Goal: Check status

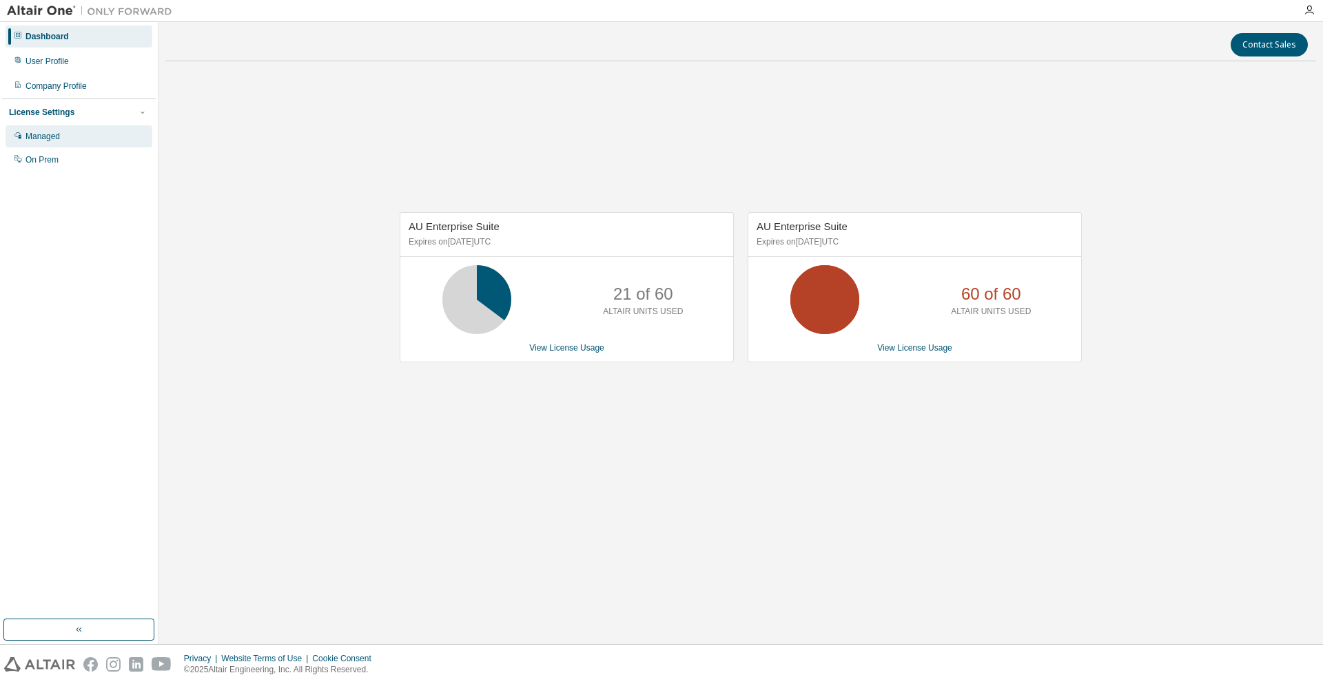
click at [70, 145] on div "Managed" at bounding box center [79, 136] width 147 height 22
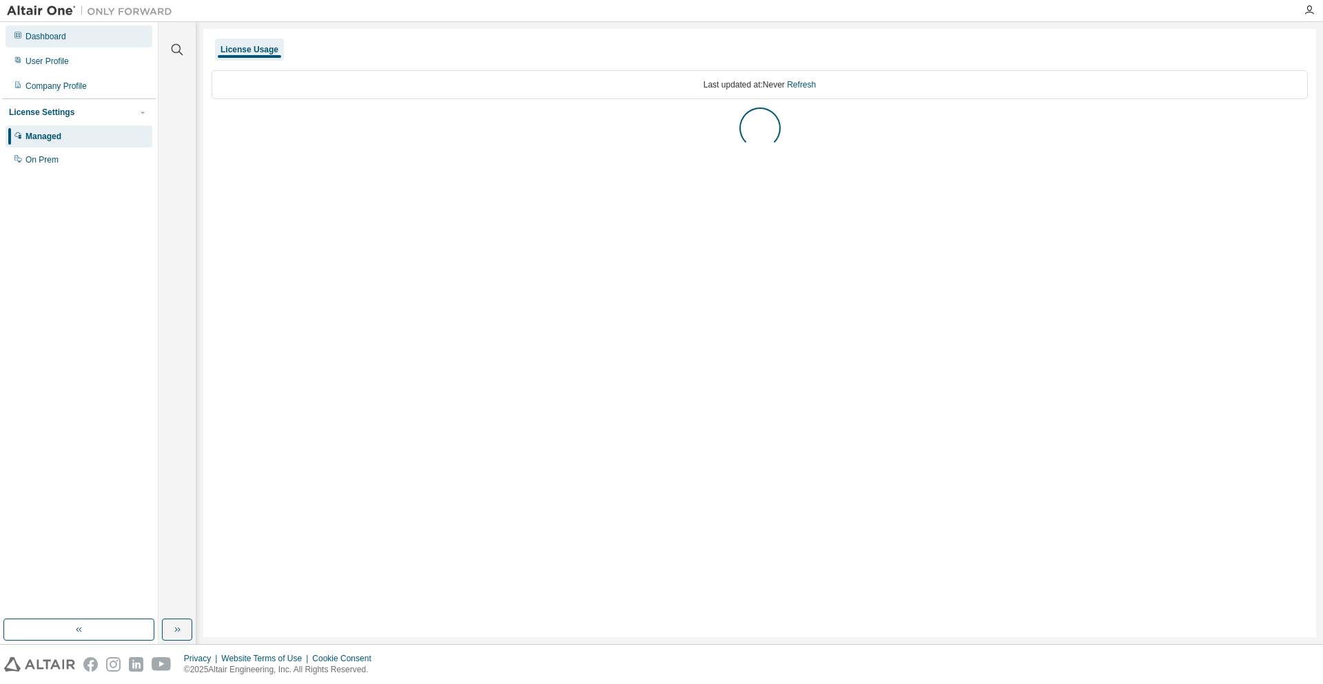
click at [88, 42] on div "Dashboard" at bounding box center [79, 36] width 147 height 22
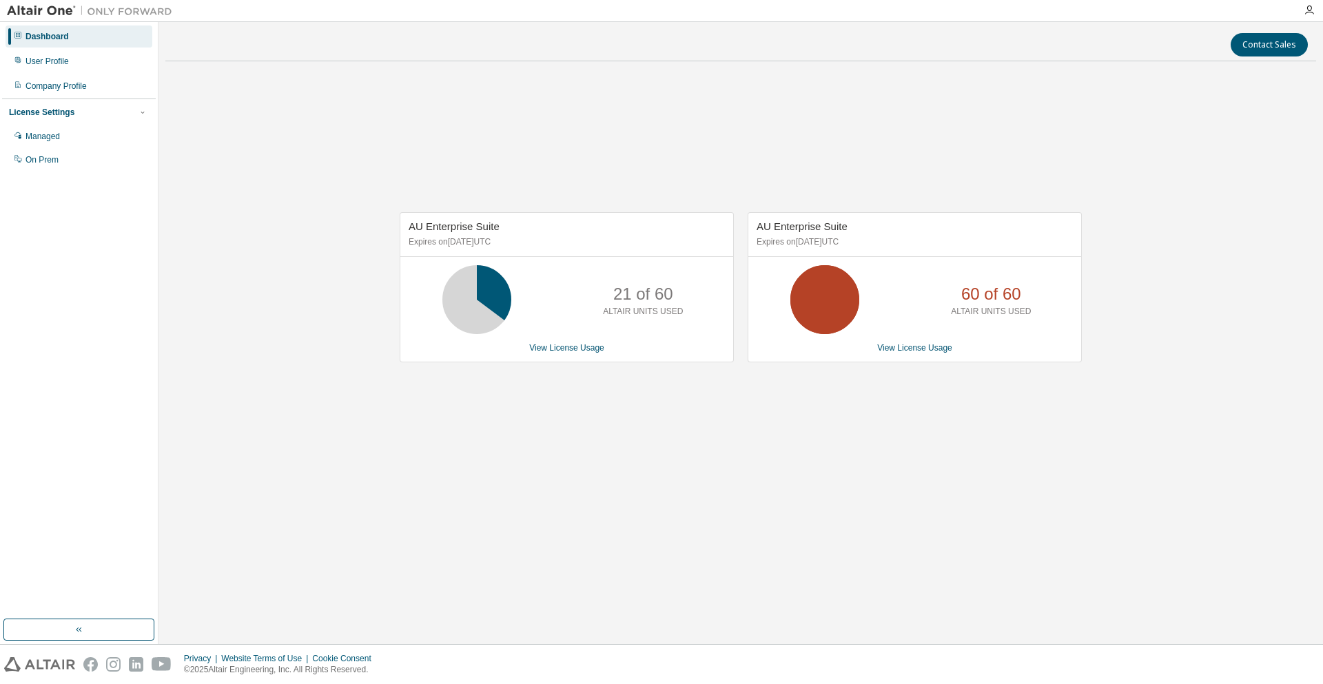
click at [571, 355] on div "AU Enterprise Suite Expires on [DATE] UTC 21 of 60 ALTAIR UNITS USED View Licen…" at bounding box center [567, 287] width 334 height 150
click at [572, 347] on link "View License Usage" at bounding box center [566, 348] width 75 height 10
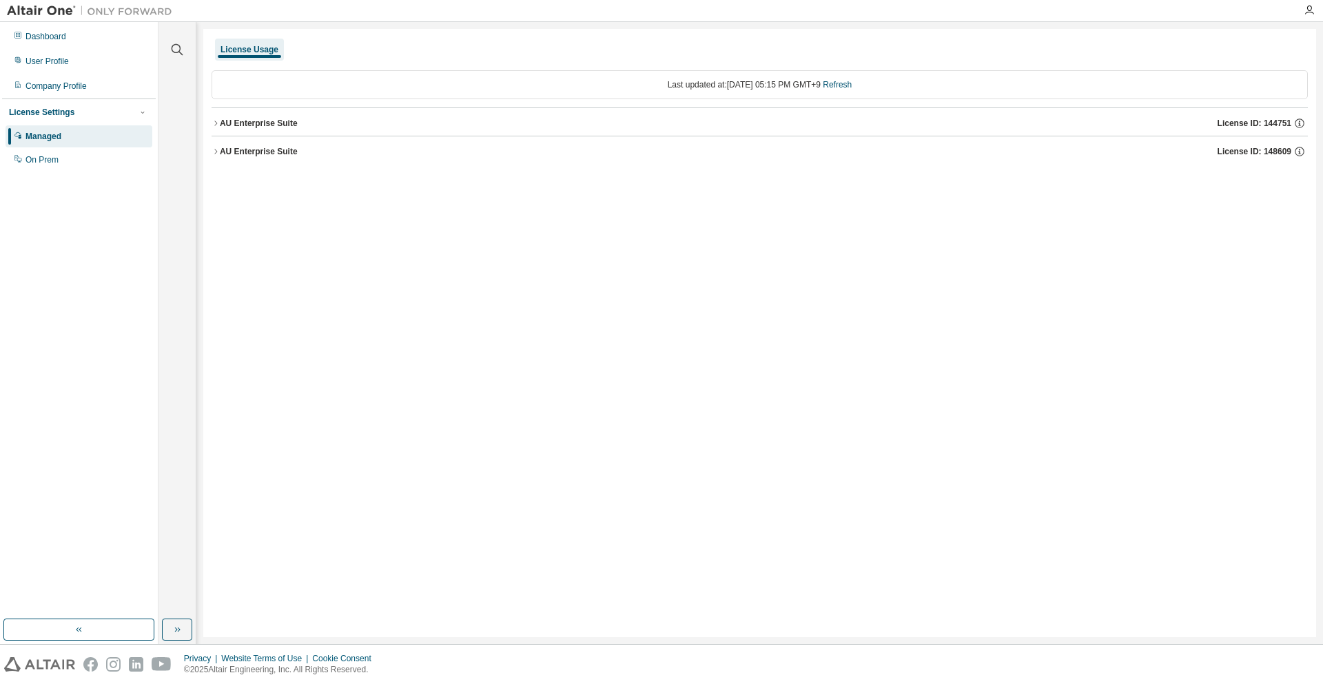
click at [264, 127] on div "AU Enterprise Suite" at bounding box center [259, 123] width 78 height 11
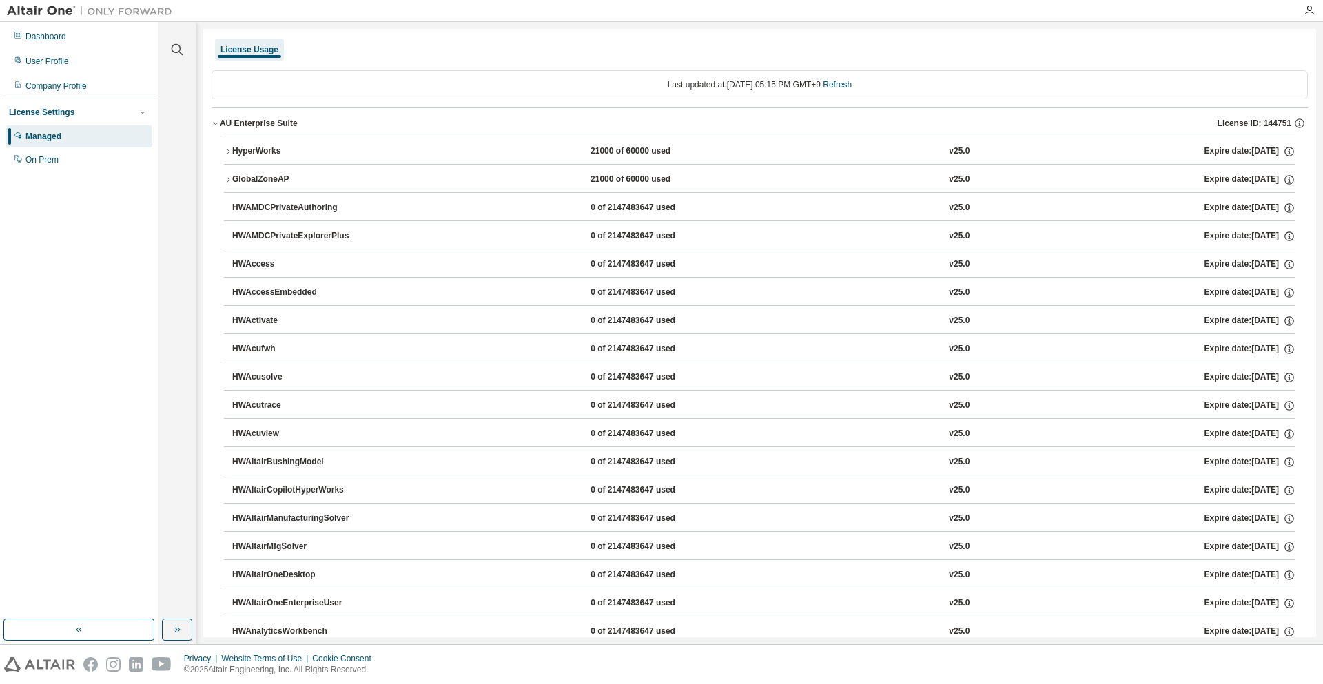
click at [326, 154] on div "HyperWorks" at bounding box center [294, 151] width 124 height 12
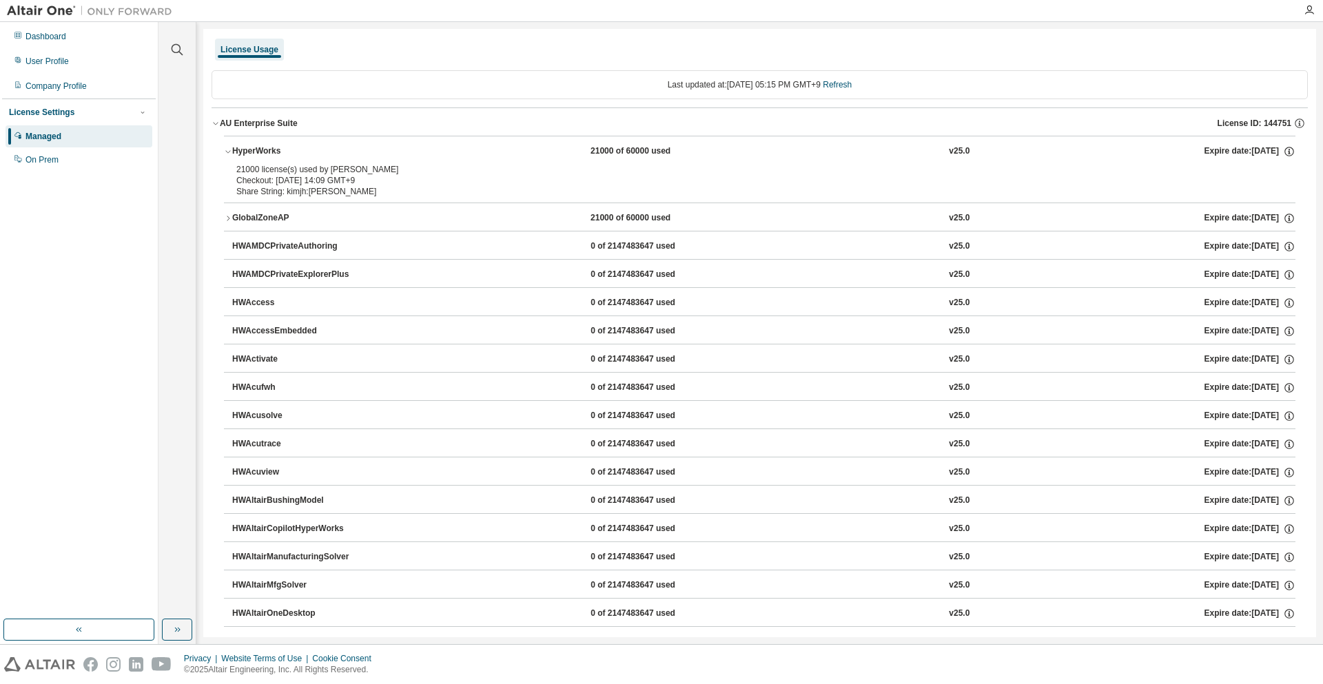
click at [273, 139] on button "HyperWorks 21000 of 60000 used v25.0 Expire date: [DATE]" at bounding box center [759, 151] width 1071 height 30
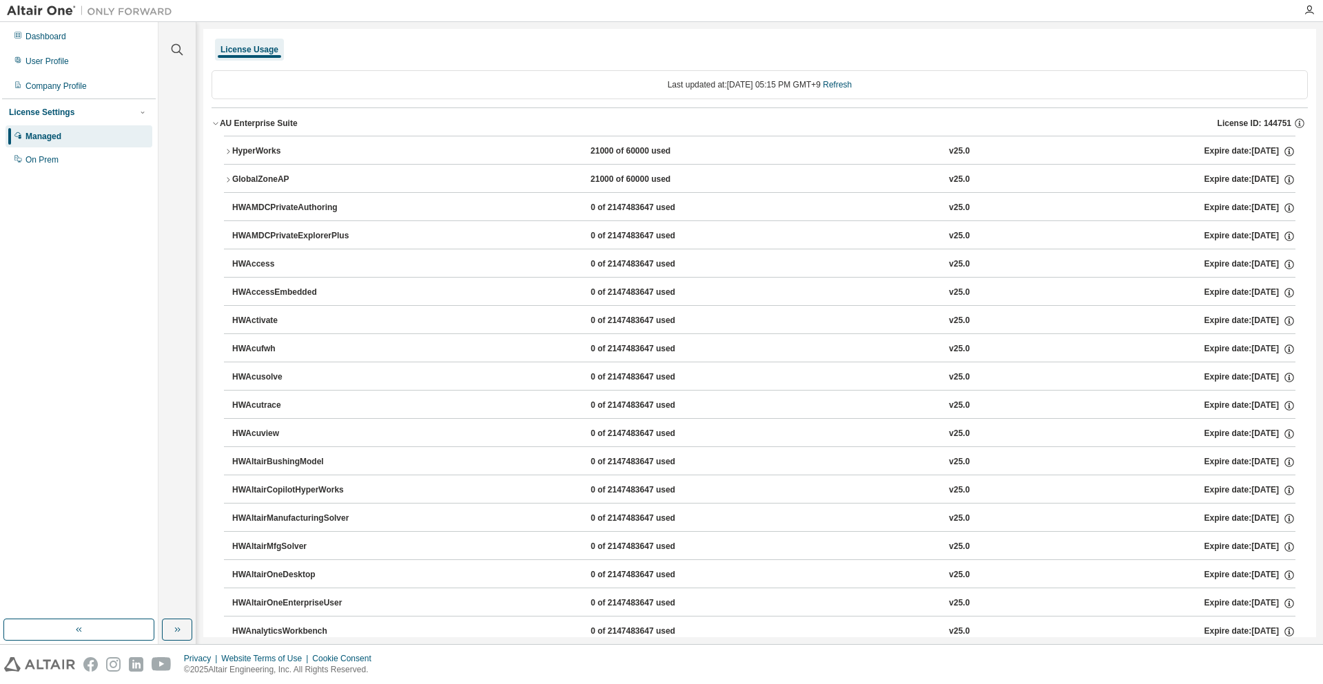
click at [298, 129] on div "AU Enterprise Suite License ID: 144751" at bounding box center [764, 123] width 1088 height 12
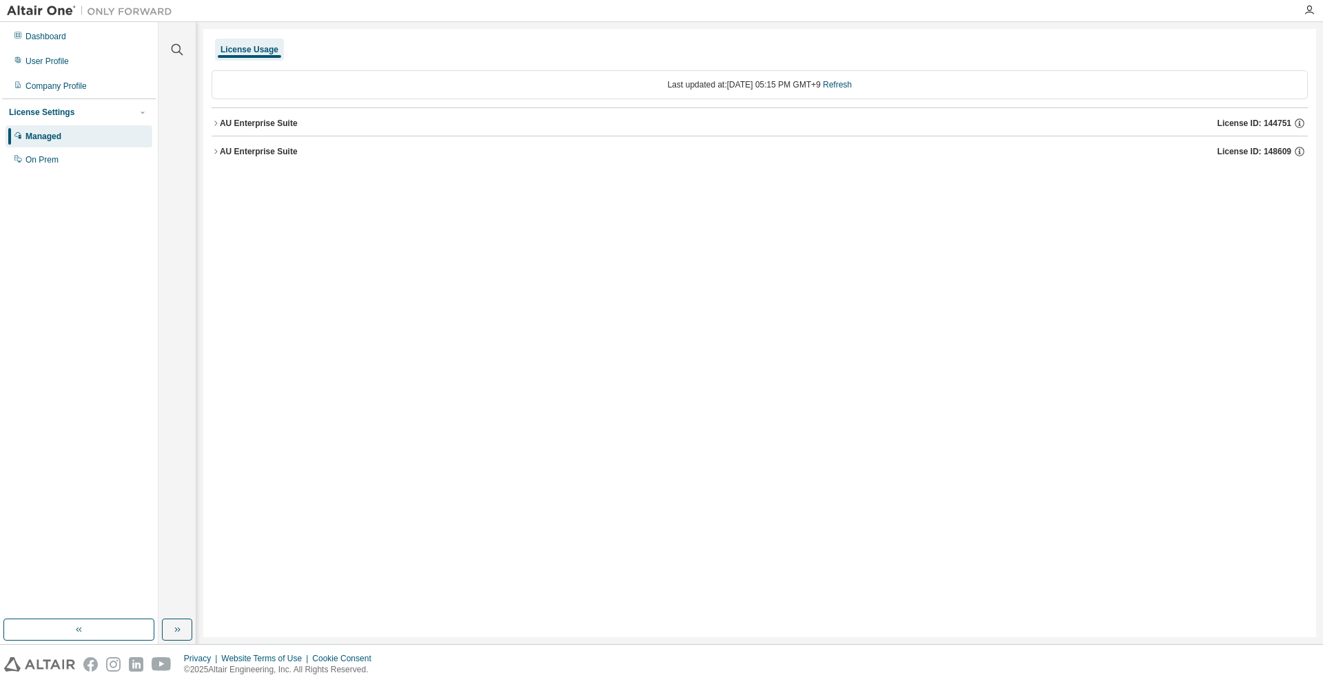
click at [281, 149] on div "AU Enterprise Suite" at bounding box center [259, 151] width 78 height 11
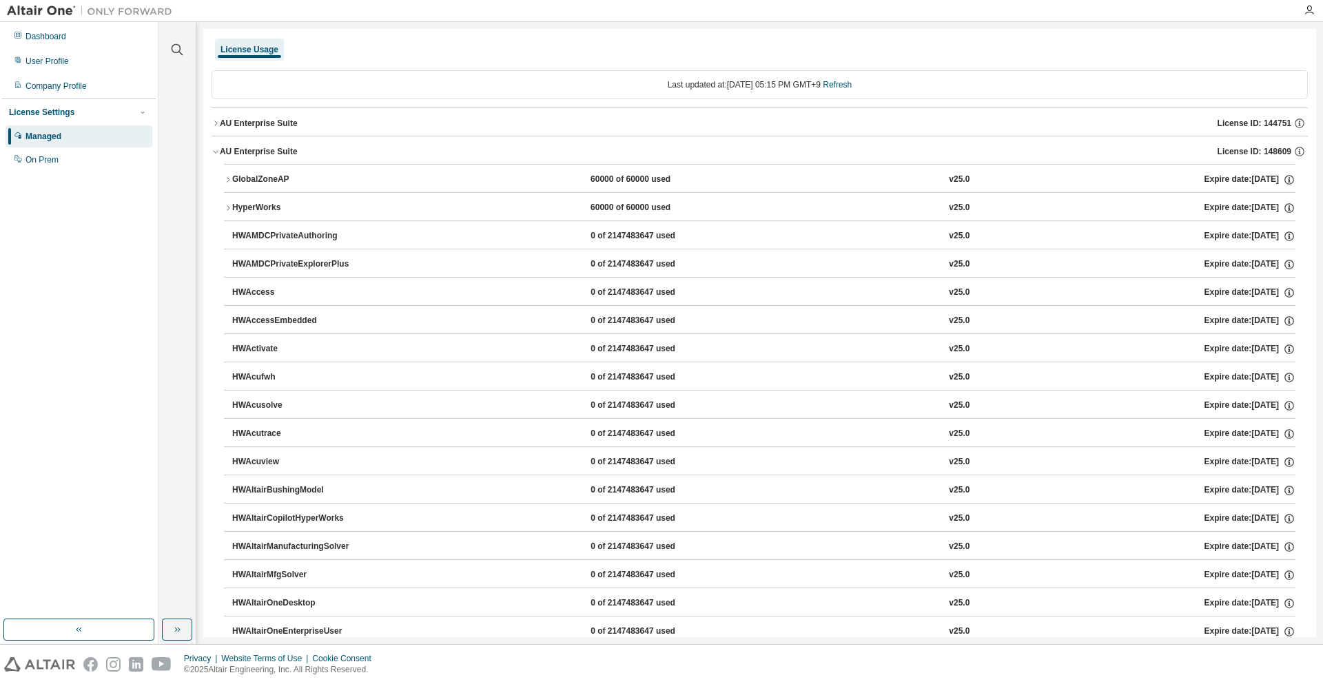
click at [280, 207] on div "HyperWorks" at bounding box center [294, 208] width 124 height 12
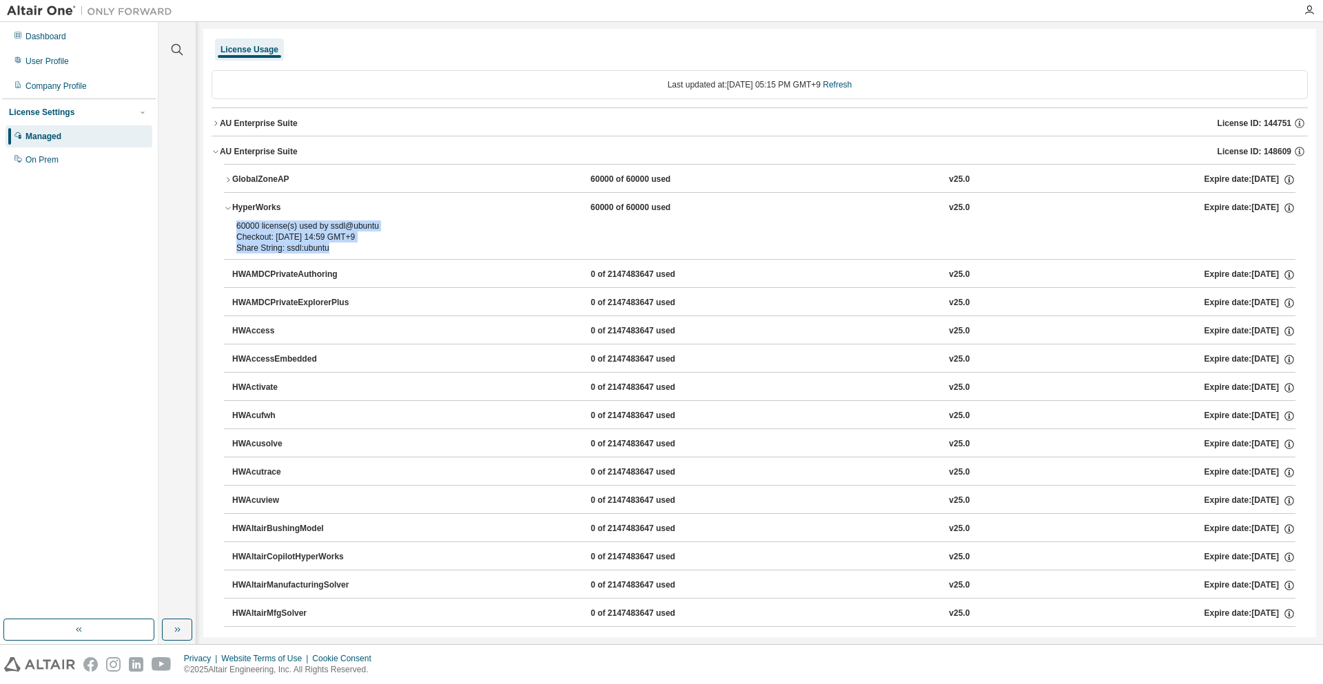
drag, startPoint x: 354, startPoint y: 256, endPoint x: 238, endPoint y: 226, distance: 120.1
click at [238, 226] on div "60000 license(s) used by ssdl@ubuntu Checkout: [DATE] 14:59 GMT+9 Share String:…" at bounding box center [759, 239] width 1071 height 39
click at [238, 226] on div "60000 license(s) used by ssdl@ubuntu" at bounding box center [742, 225] width 1013 height 11
drag, startPoint x: 234, startPoint y: 224, endPoint x: 357, endPoint y: 246, distance: 125.3
click at [357, 246] on div "60000 license(s) used by ssdl@ubuntu Checkout: [DATE] 14:59 GMT+9 Share String:…" at bounding box center [759, 239] width 1071 height 39
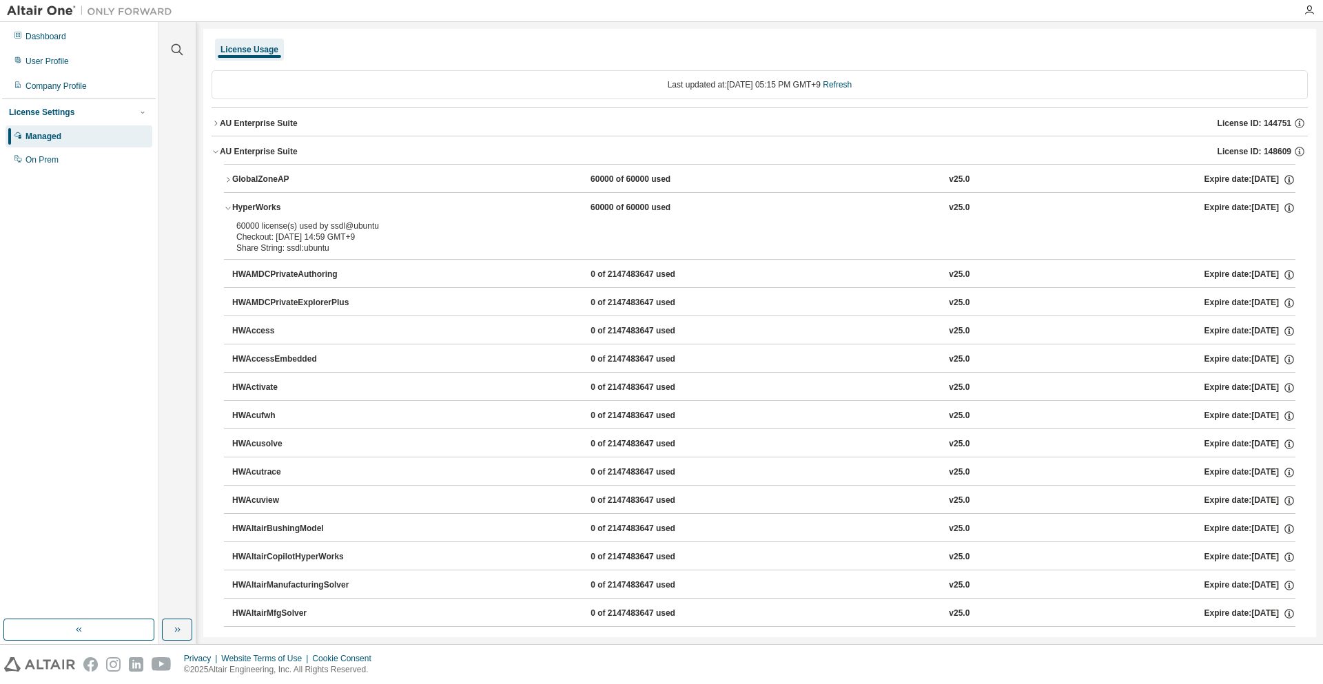
click at [1066, 60] on div "License Usage" at bounding box center [759, 49] width 1096 height 25
